Goal: Information Seeking & Learning: Compare options

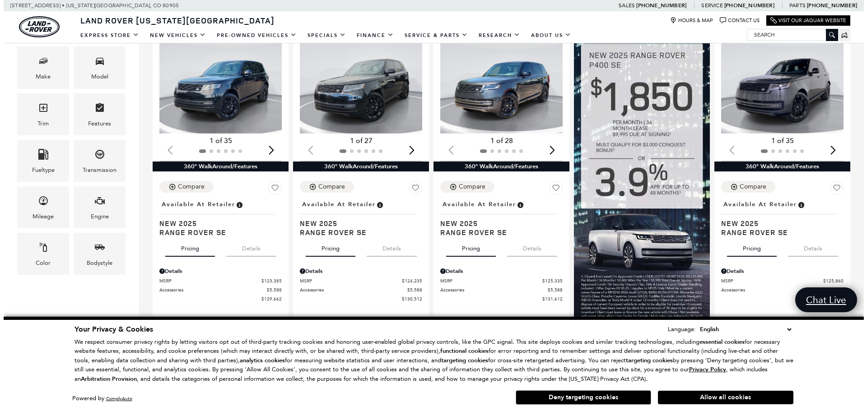
scroll to position [226, 0]
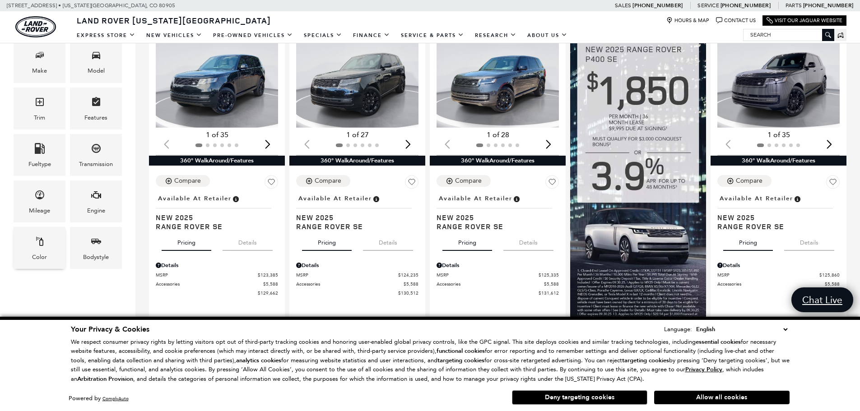
click at [44, 249] on span "Color" at bounding box center [39, 243] width 11 height 19
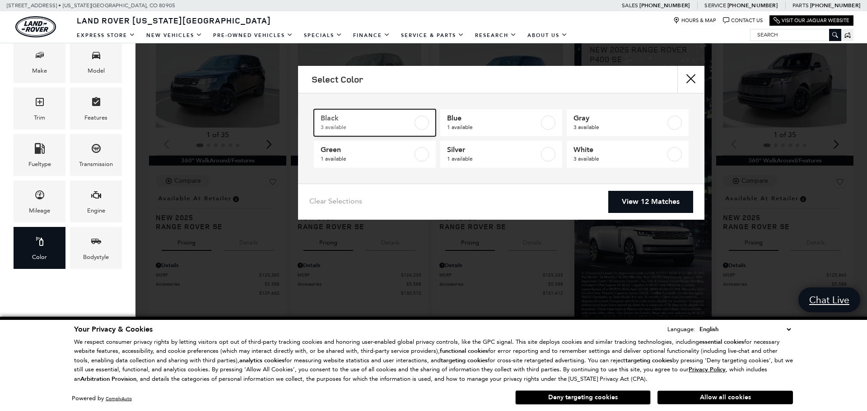
click at [422, 121] on label at bounding box center [421, 123] width 14 height 14
type input "$147,525"
checkbox input "true"
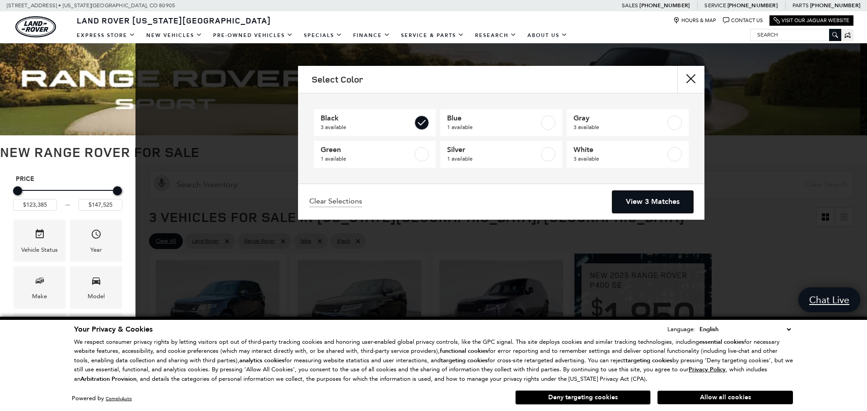
click at [627, 195] on link "View 3 Matches" at bounding box center [652, 202] width 81 height 22
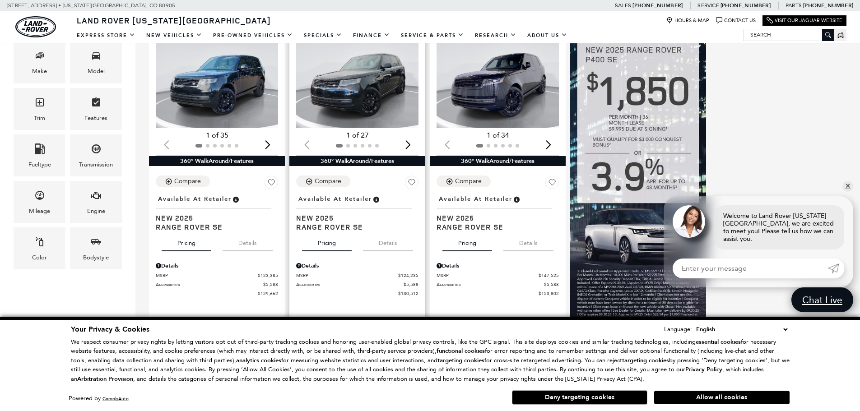
scroll to position [226, 0]
click at [397, 241] on button "Details" at bounding box center [388, 241] width 50 height 20
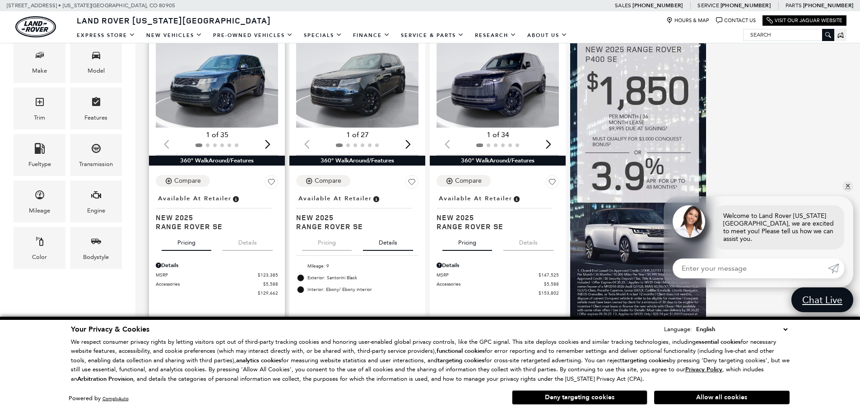
drag, startPoint x: 239, startPoint y: 239, endPoint x: 284, endPoint y: 241, distance: 44.7
click at [241, 240] on button "Details" at bounding box center [248, 241] width 50 height 20
click at [531, 247] on button "Details" at bounding box center [528, 241] width 50 height 20
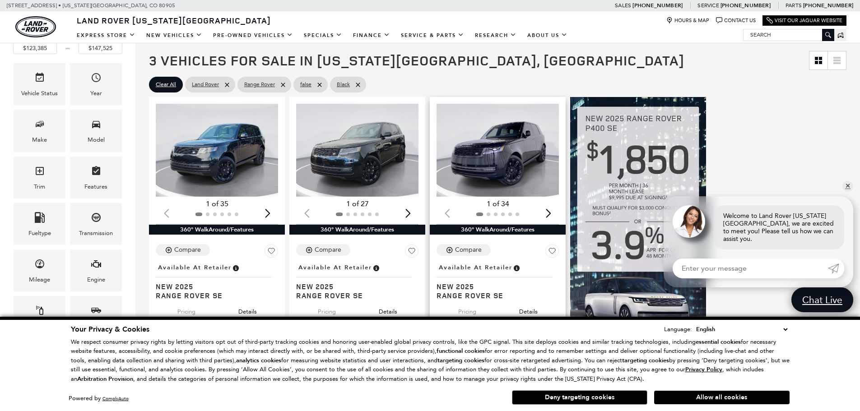
scroll to position [0, 0]
